Goal: Task Accomplishment & Management: Manage account settings

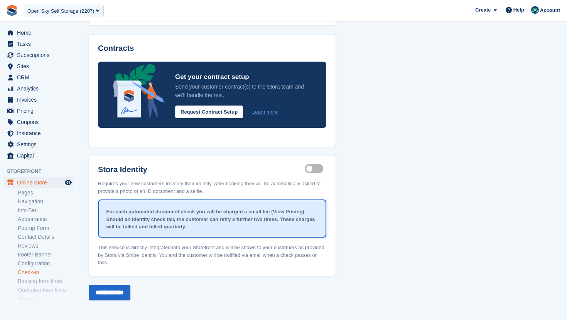
scroll to position [29, 0]
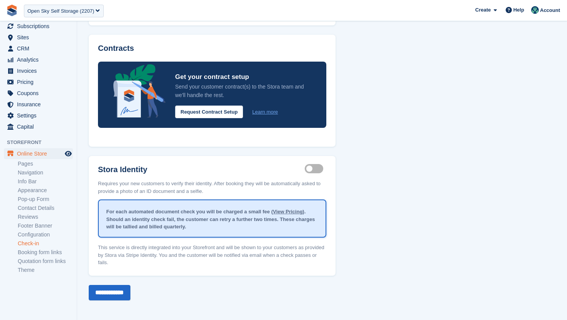
click at [52, 9] on div "Open Sky Self Storage (2207)" at bounding box center [60, 11] width 67 height 8
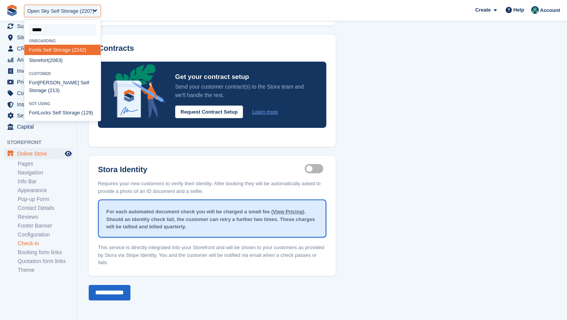
type input "******"
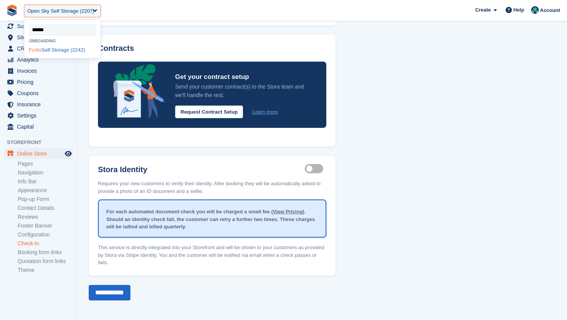
click at [36, 48] on span "Fortis" at bounding box center [35, 50] width 13 height 6
select select "****"
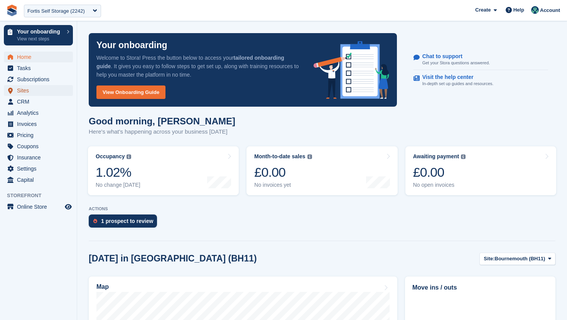
click at [34, 91] on span "Sites" at bounding box center [40, 90] width 46 height 11
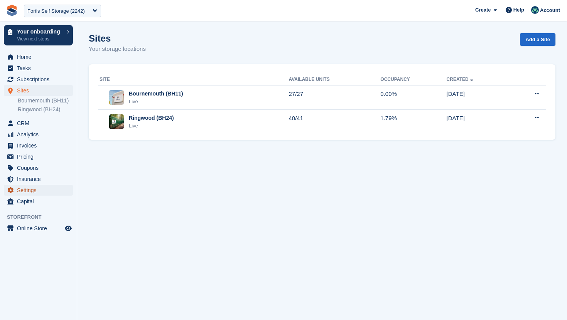
click at [34, 192] on span "Settings" at bounding box center [40, 190] width 46 height 11
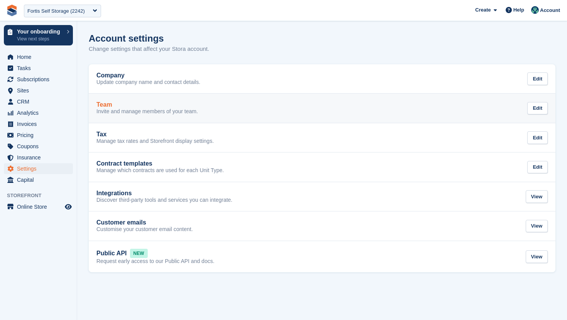
click at [144, 116] on link "Team Invite and manage members of your team. Edit" at bounding box center [322, 108] width 466 height 29
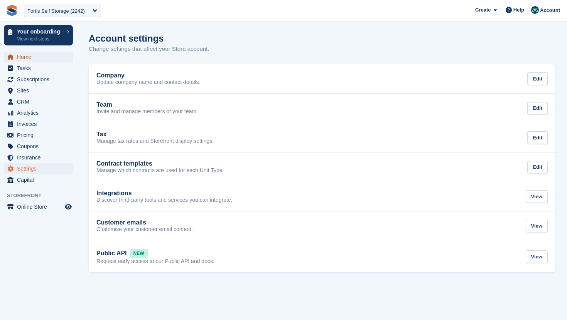
click at [38, 58] on span "Home" at bounding box center [40, 57] width 46 height 11
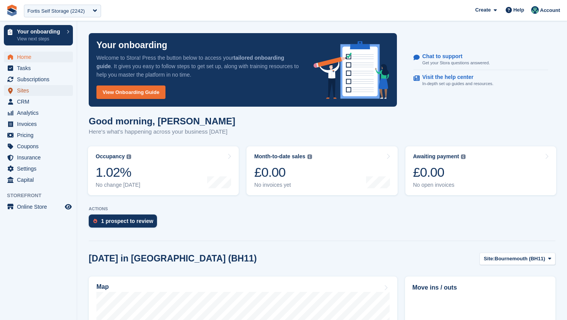
click at [37, 93] on span "Sites" at bounding box center [40, 90] width 46 height 11
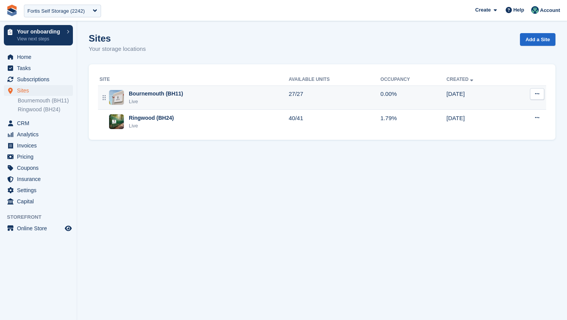
click at [195, 98] on div "Bournemouth (BH11) Live" at bounding box center [193, 98] width 189 height 16
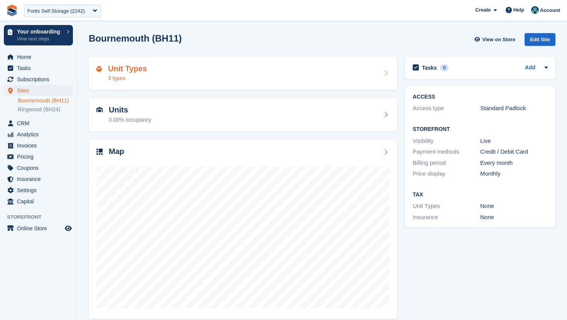
click at [212, 73] on div "Unit Types 3 types" at bounding box center [242, 73] width 293 height 19
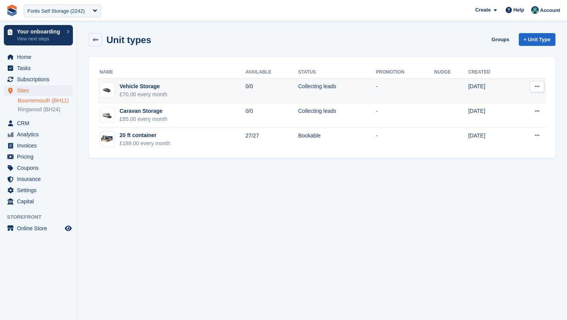
click at [531, 85] on button at bounding box center [537, 87] width 14 height 12
click at [510, 105] on p "Edit unit type" at bounding box center [506, 102] width 67 height 10
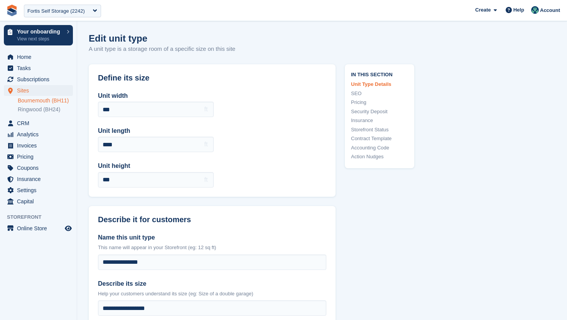
click at [377, 113] on link "Security Deposit" at bounding box center [379, 112] width 57 height 8
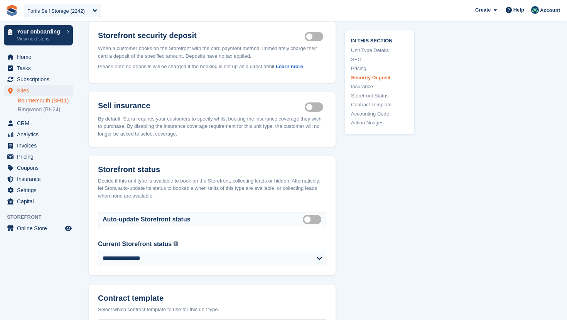
scroll to position [931, 0]
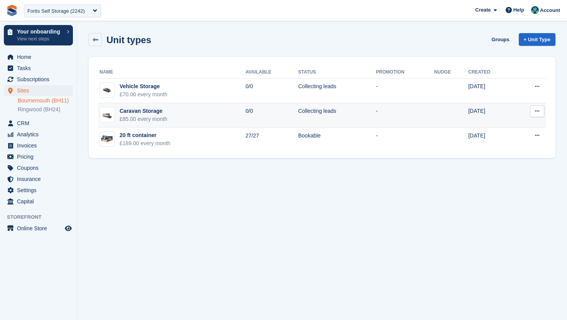
click at [537, 115] on button at bounding box center [537, 112] width 14 height 12
click at [519, 128] on p "Edit unit type" at bounding box center [506, 126] width 67 height 10
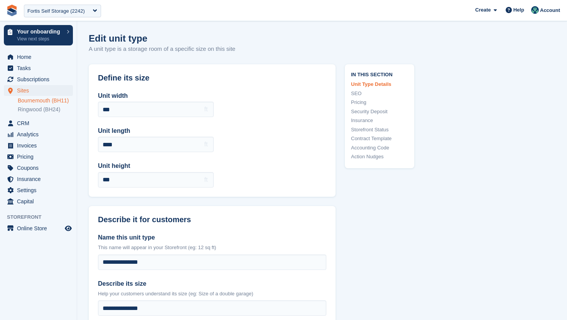
click at [385, 111] on link "Security Deposit" at bounding box center [379, 112] width 57 height 8
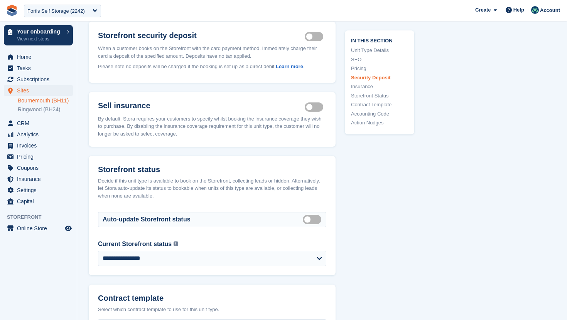
scroll to position [931, 0]
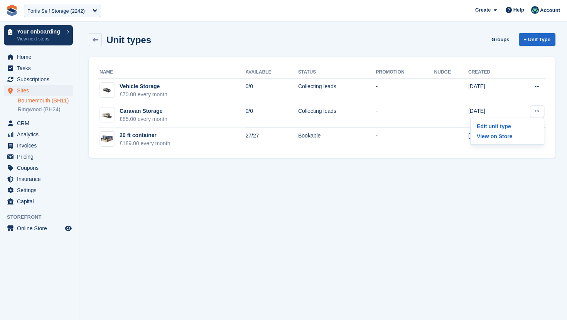
click at [545, 170] on section "Unit types Groups + Unit Type Name Available Status Promotion Nudge Created Veh…" at bounding box center [322, 160] width 490 height 320
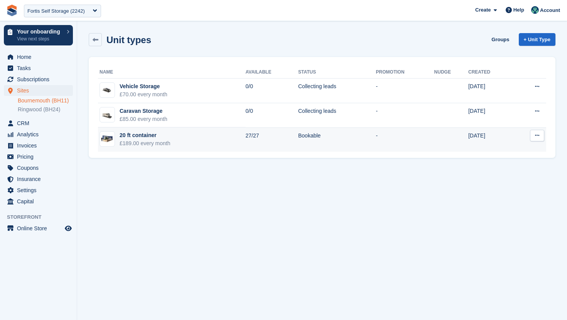
click at [540, 139] on button at bounding box center [537, 136] width 14 height 12
click at [522, 151] on p "Edit unit type" at bounding box center [506, 151] width 67 height 10
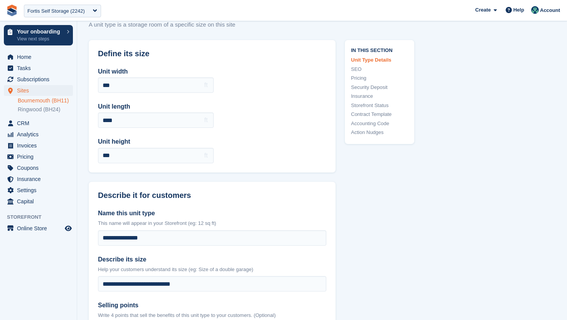
scroll to position [37, 0]
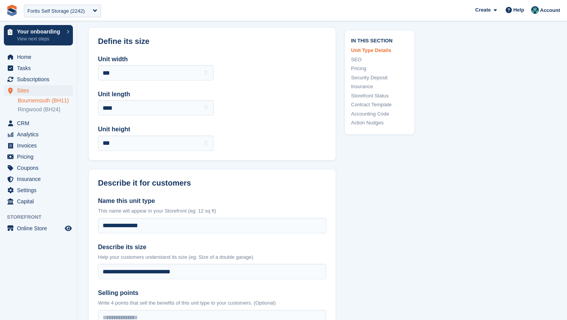
click at [376, 78] on link "Security Deposit" at bounding box center [379, 78] width 57 height 8
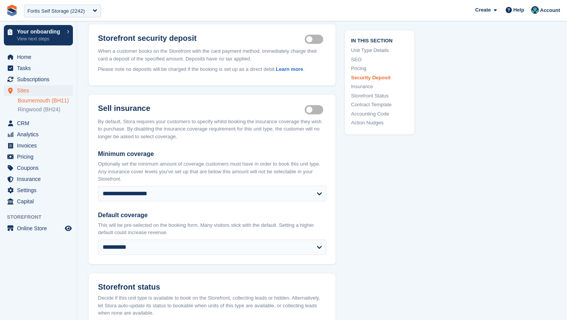
scroll to position [940, 0]
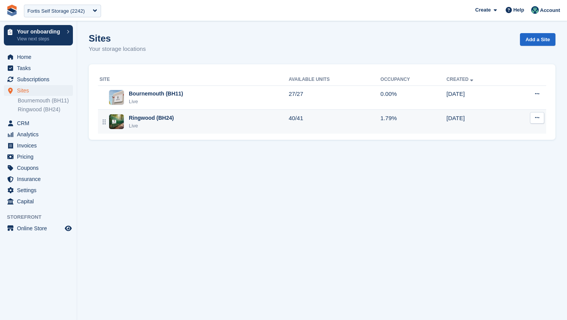
click at [385, 123] on td "1.79%" at bounding box center [413, 122] width 66 height 24
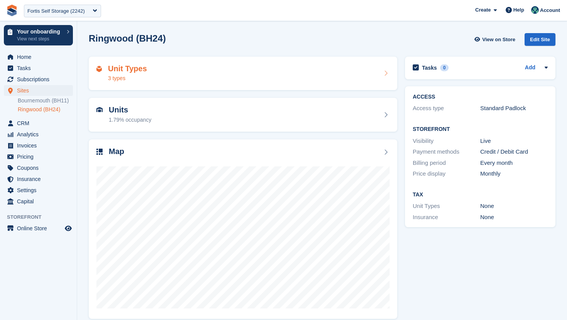
click at [310, 76] on div "Unit Types 3 types" at bounding box center [242, 73] width 293 height 19
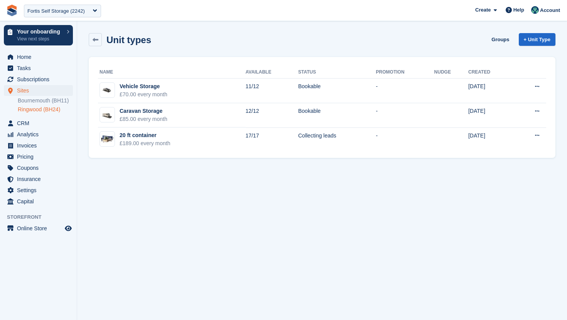
click at [333, 94] on td "Bookable" at bounding box center [337, 91] width 78 height 25
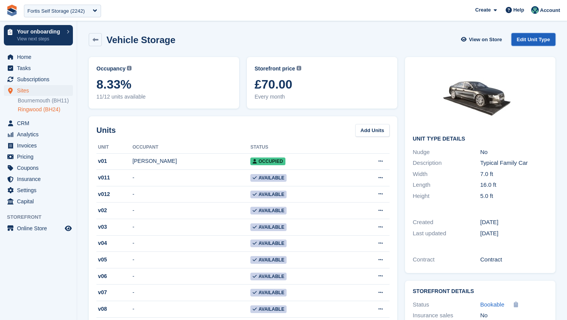
click at [536, 36] on link "Edit Unit Type" at bounding box center [533, 39] width 44 height 13
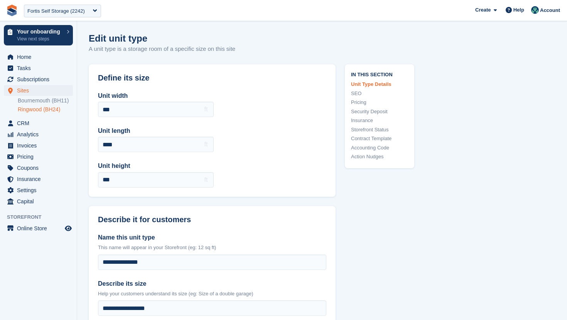
click at [376, 111] on link "Security Deposit" at bounding box center [379, 112] width 57 height 8
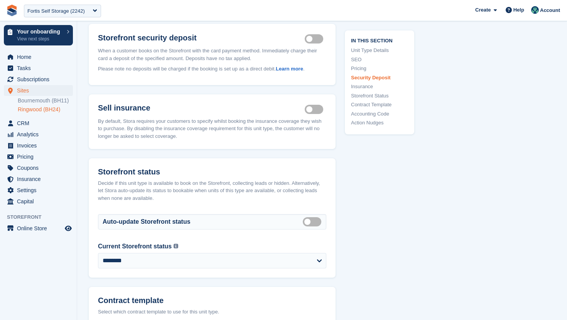
scroll to position [929, 0]
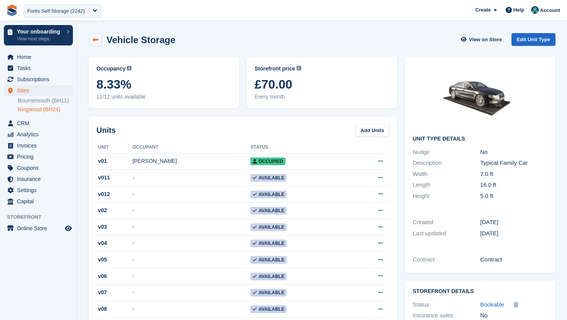
click at [98, 39] on link at bounding box center [95, 39] width 13 height 13
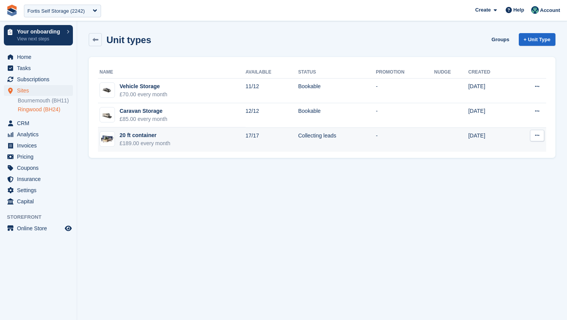
click at [358, 138] on td "Collecting leads" at bounding box center [337, 140] width 78 height 24
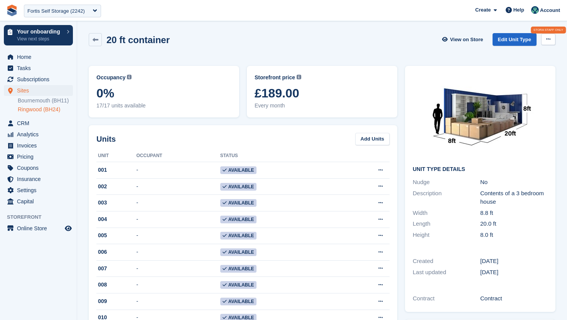
click at [550, 41] on button at bounding box center [548, 40] width 14 height 12
click at [502, 42] on link "Edit Unit Type" at bounding box center [514, 39] width 44 height 13
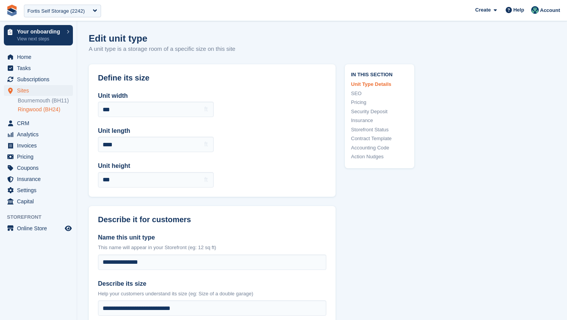
click at [384, 113] on link "Security Deposit" at bounding box center [379, 112] width 57 height 8
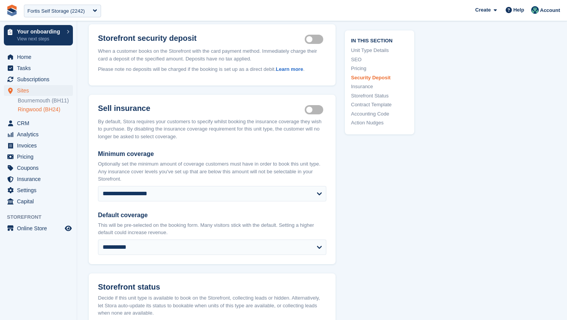
scroll to position [947, 0]
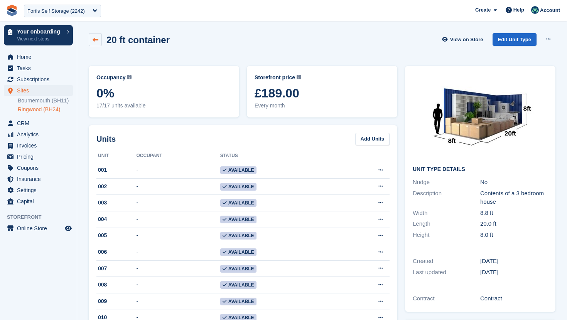
click at [97, 44] on link at bounding box center [95, 39] width 13 height 13
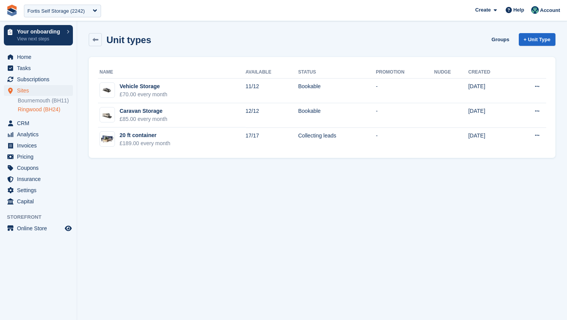
click at [97, 44] on link at bounding box center [95, 39] width 13 height 13
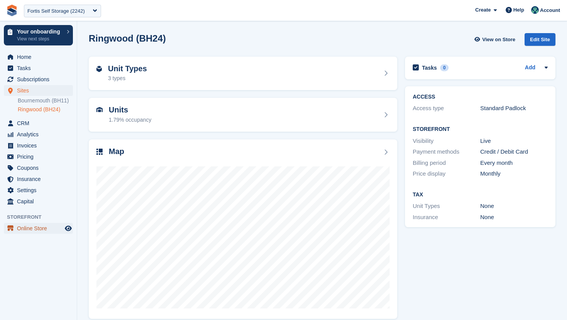
click at [47, 225] on span "Online Store" at bounding box center [40, 228] width 46 height 11
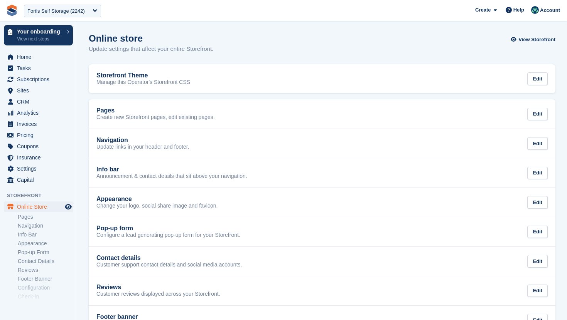
scroll to position [53, 0]
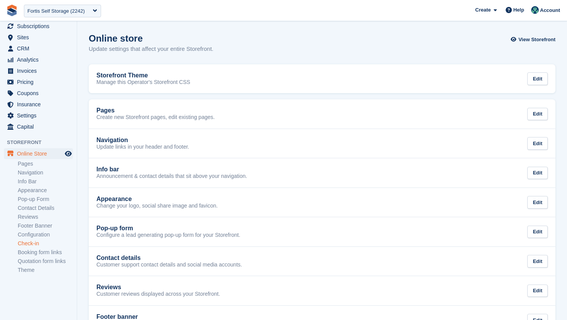
click at [35, 242] on link "Check-in" at bounding box center [45, 243] width 55 height 7
